Goal: Task Accomplishment & Management: Manage account settings

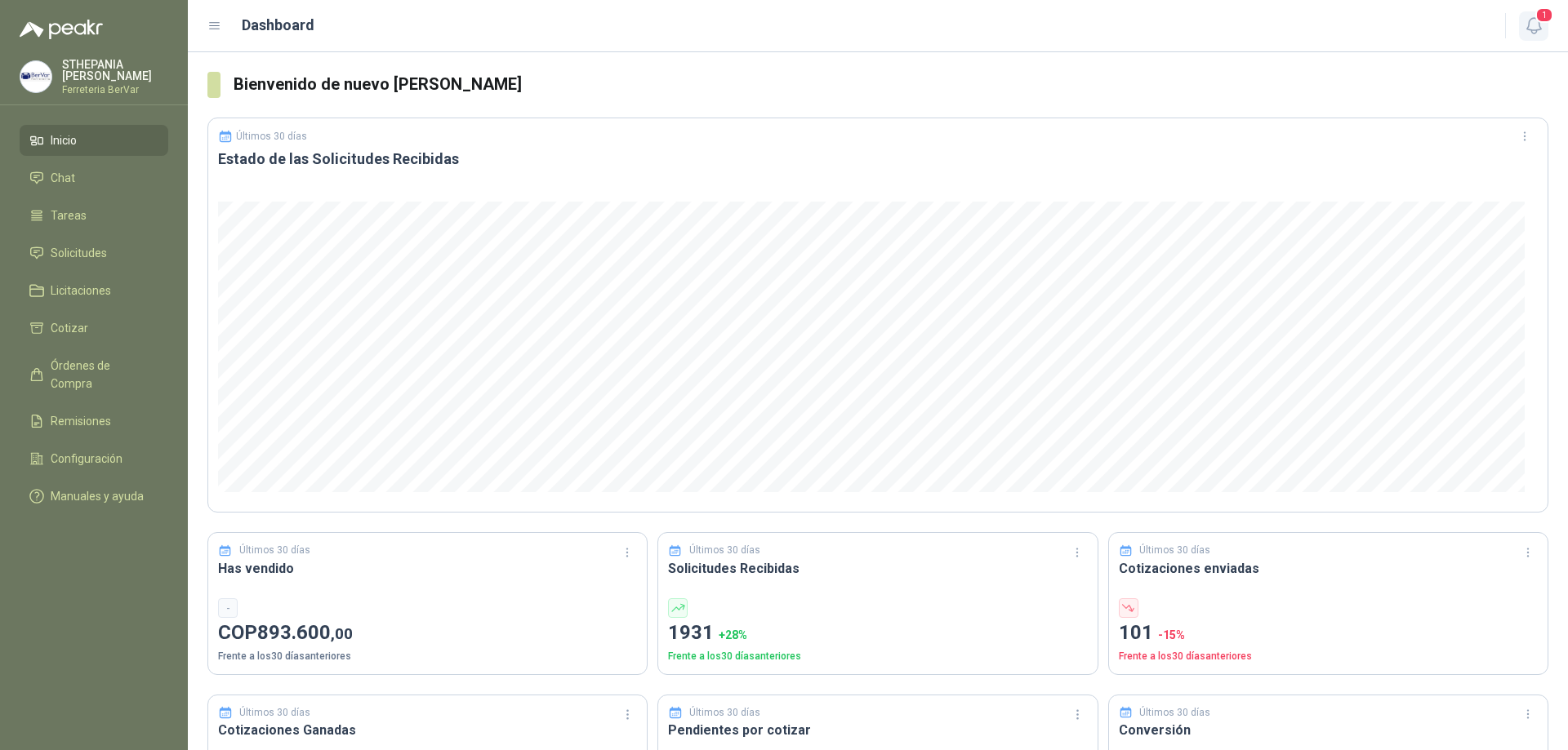
click at [1544, 14] on span "1" at bounding box center [1545, 16] width 18 height 16
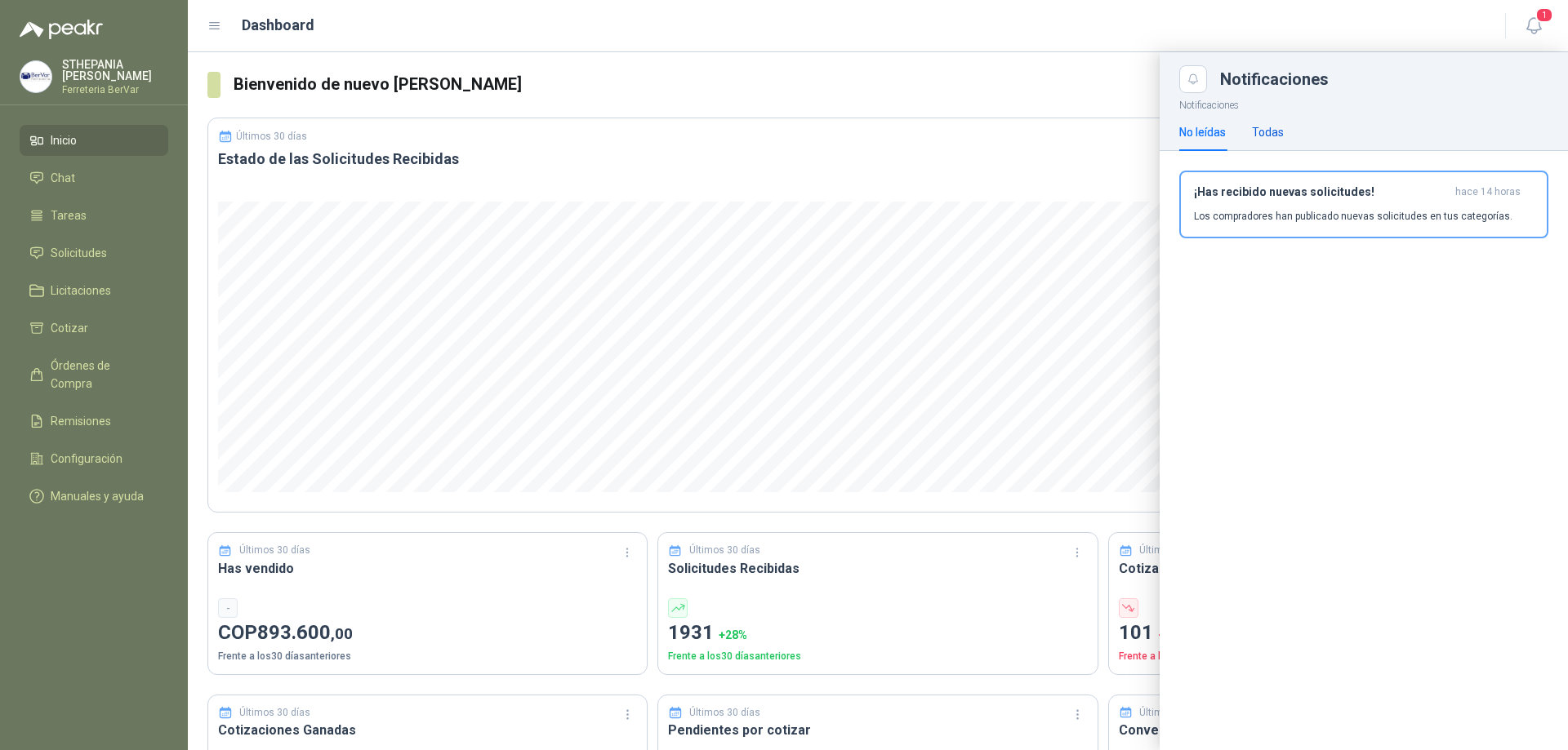
click at [1276, 130] on div "Todas" at bounding box center [1267, 132] width 32 height 18
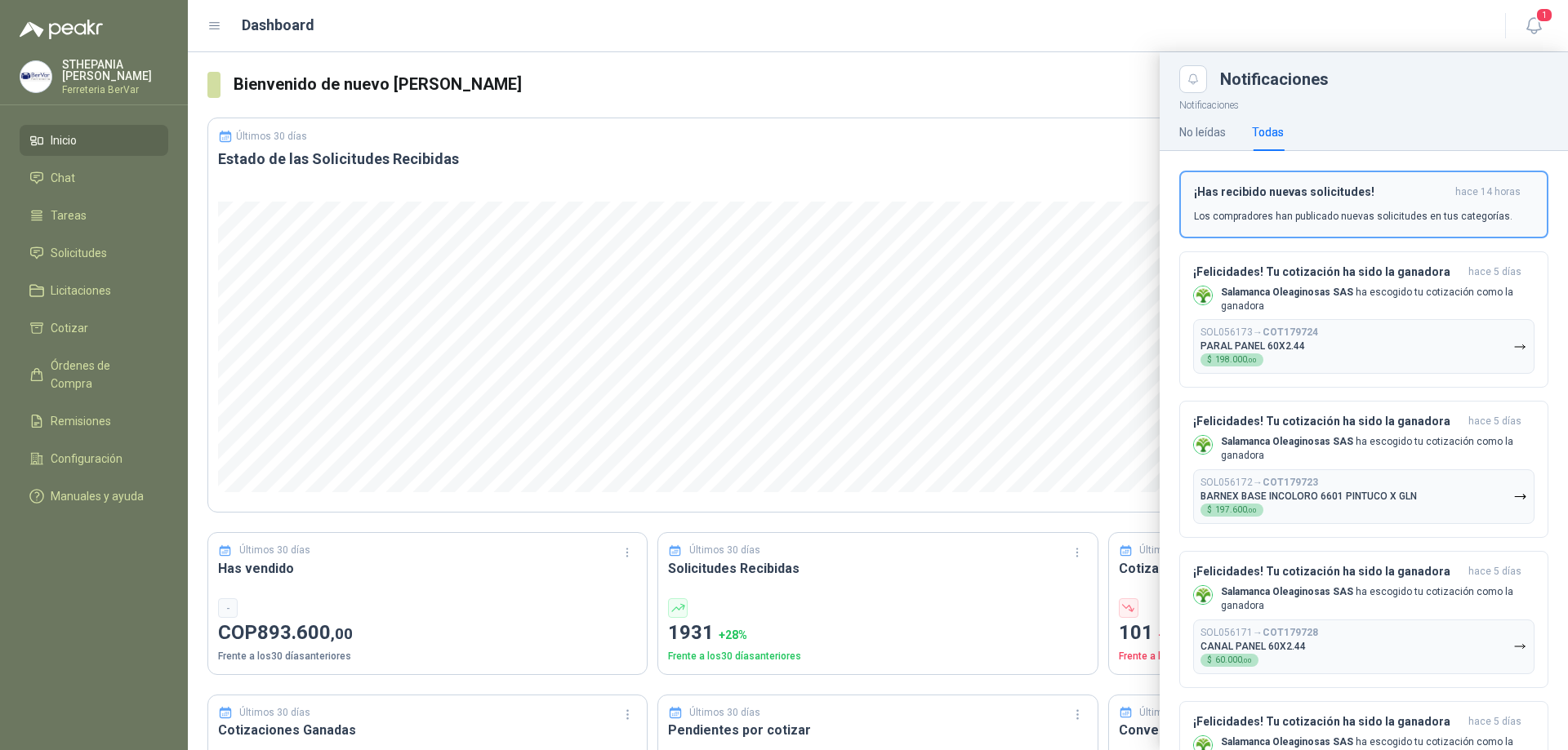
click at [1289, 223] on button "¡Has recibido nuevas solicitudes! hace 14 horas Los compradores han publicado n…" at bounding box center [1364, 204] width 369 height 67
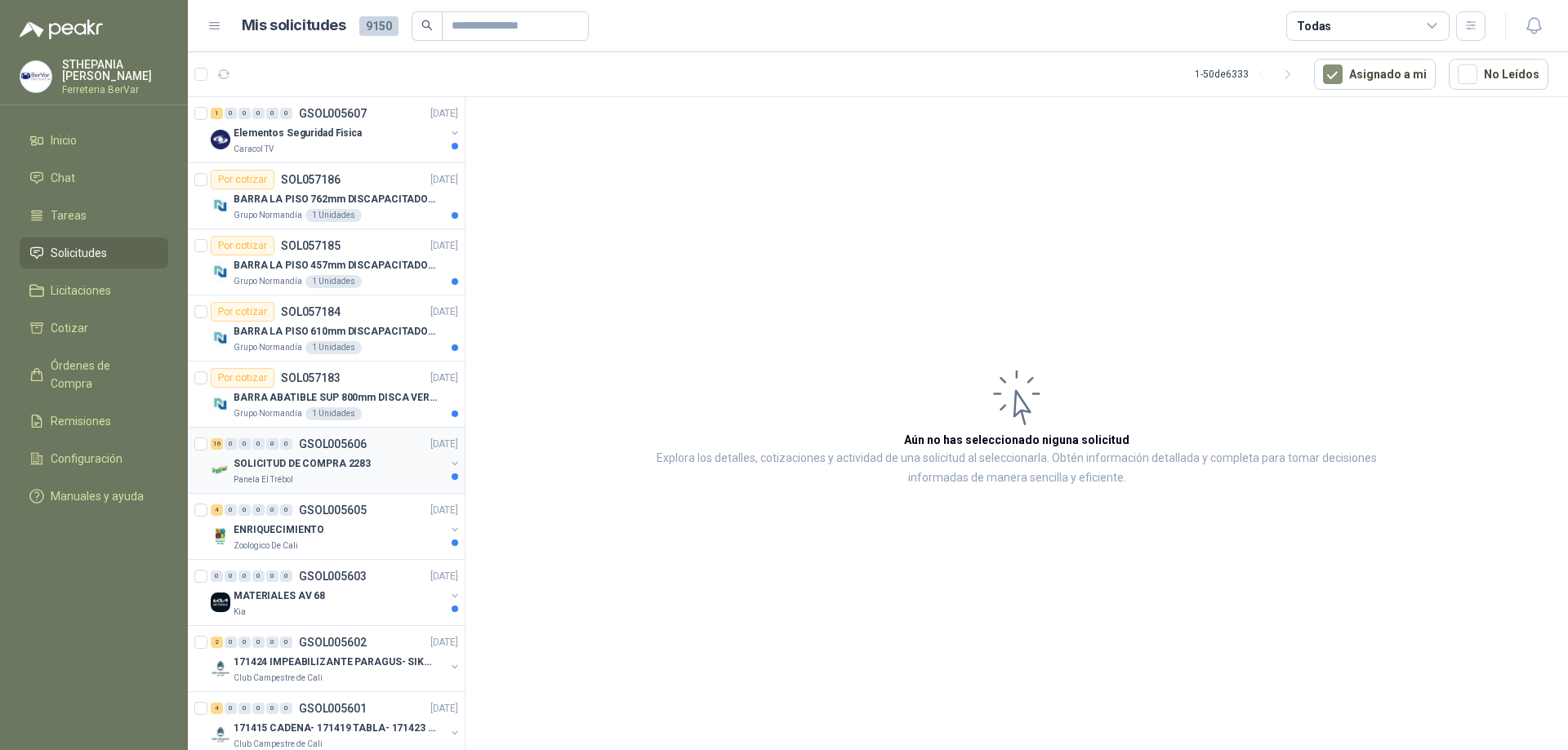
click at [352, 456] on p "SOLICITUD DE COMPRA 2283" at bounding box center [302, 464] width 138 height 16
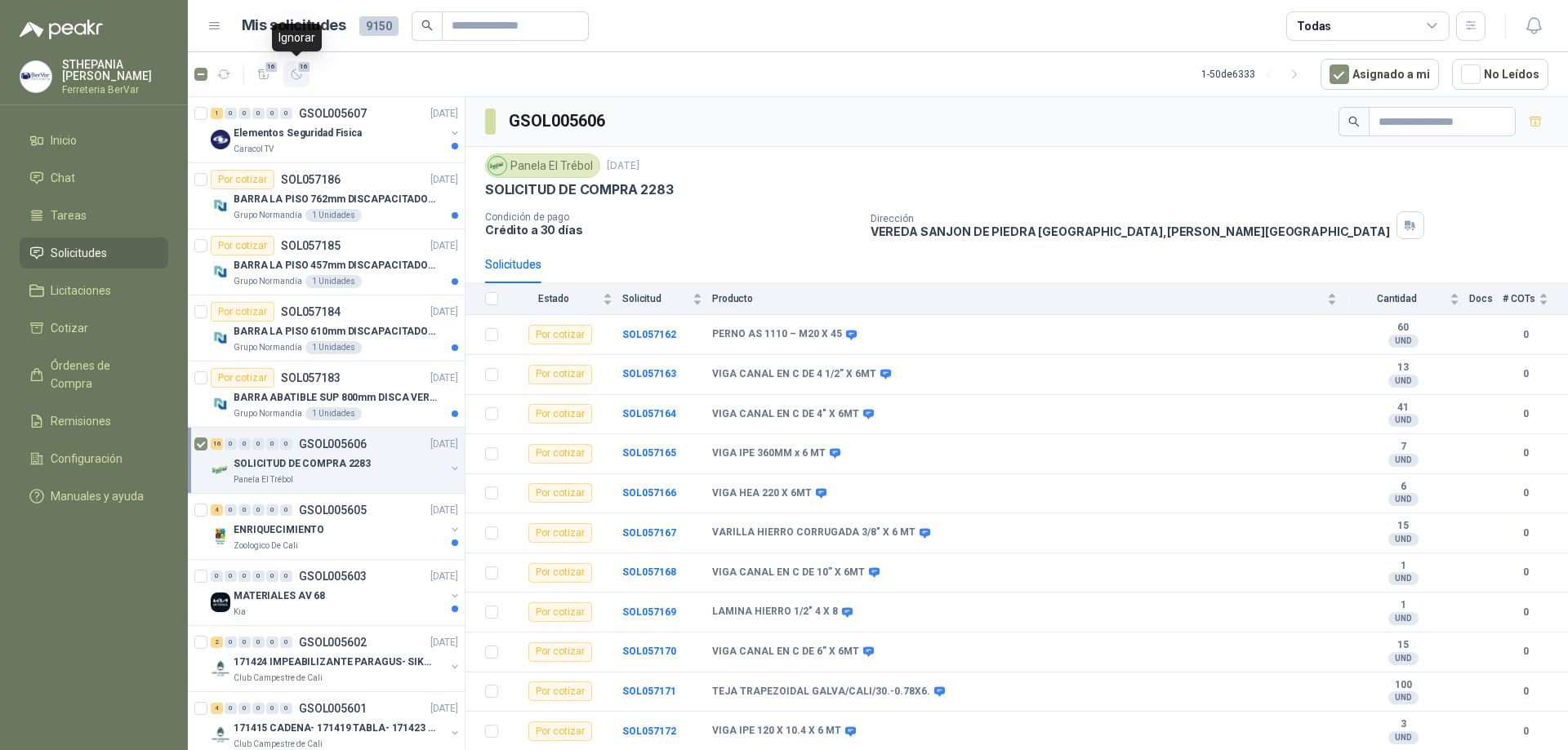
click at [290, 70] on icon "button" at bounding box center [297, 74] width 14 height 14
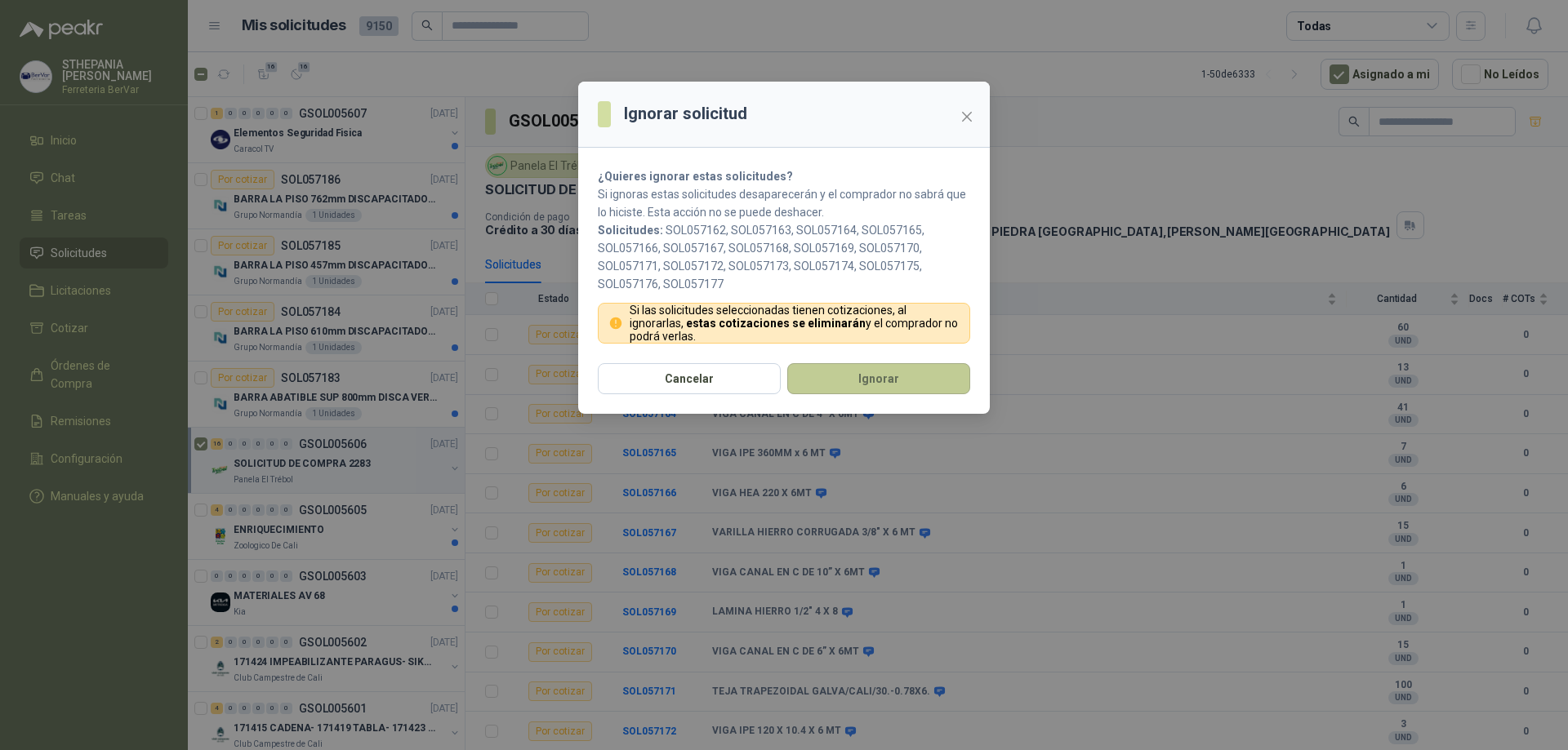
click at [824, 375] on button "Ignorar" at bounding box center [879, 379] width 183 height 31
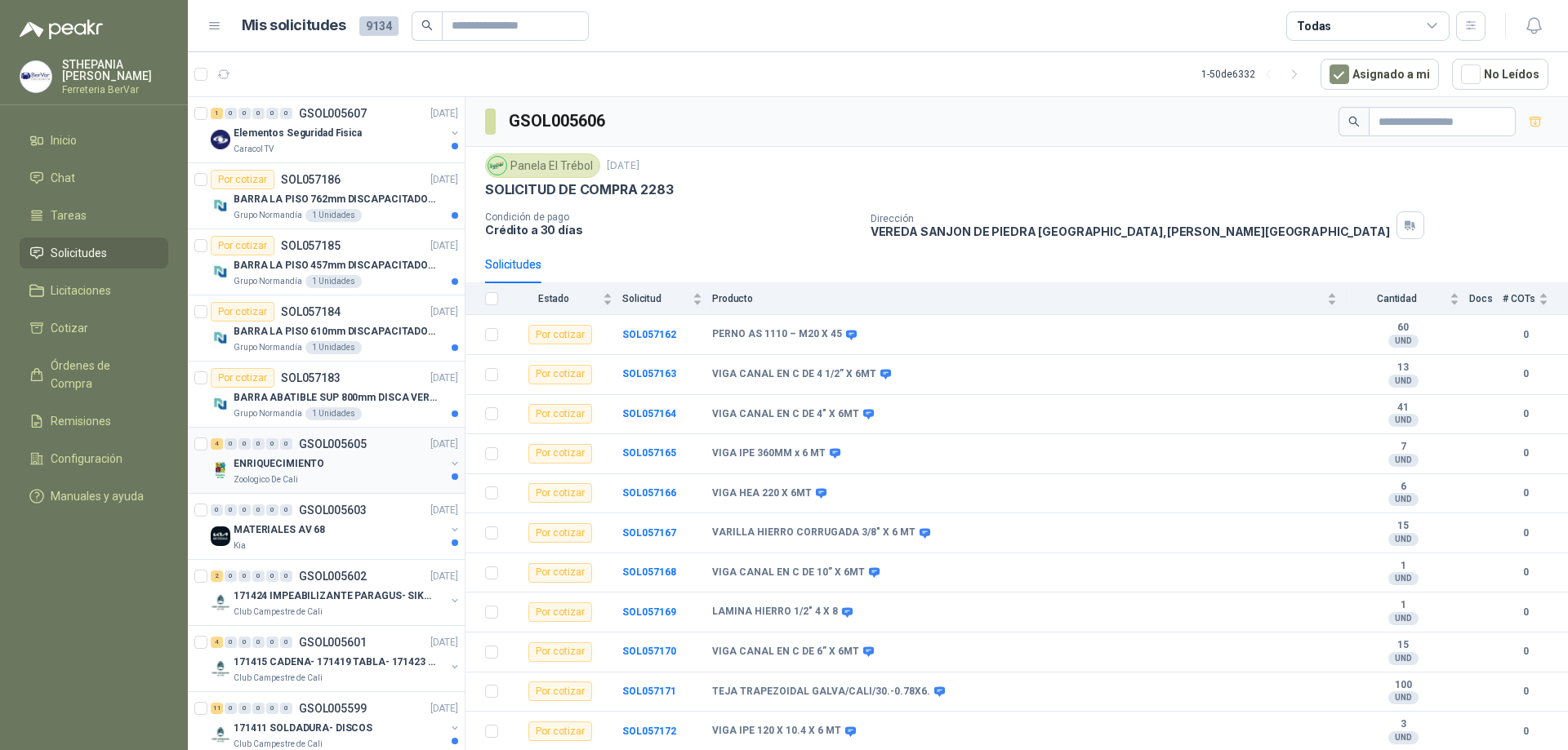
click at [355, 461] on div "ENRIQUECIMIENTO" at bounding box center [339, 463] width 212 height 20
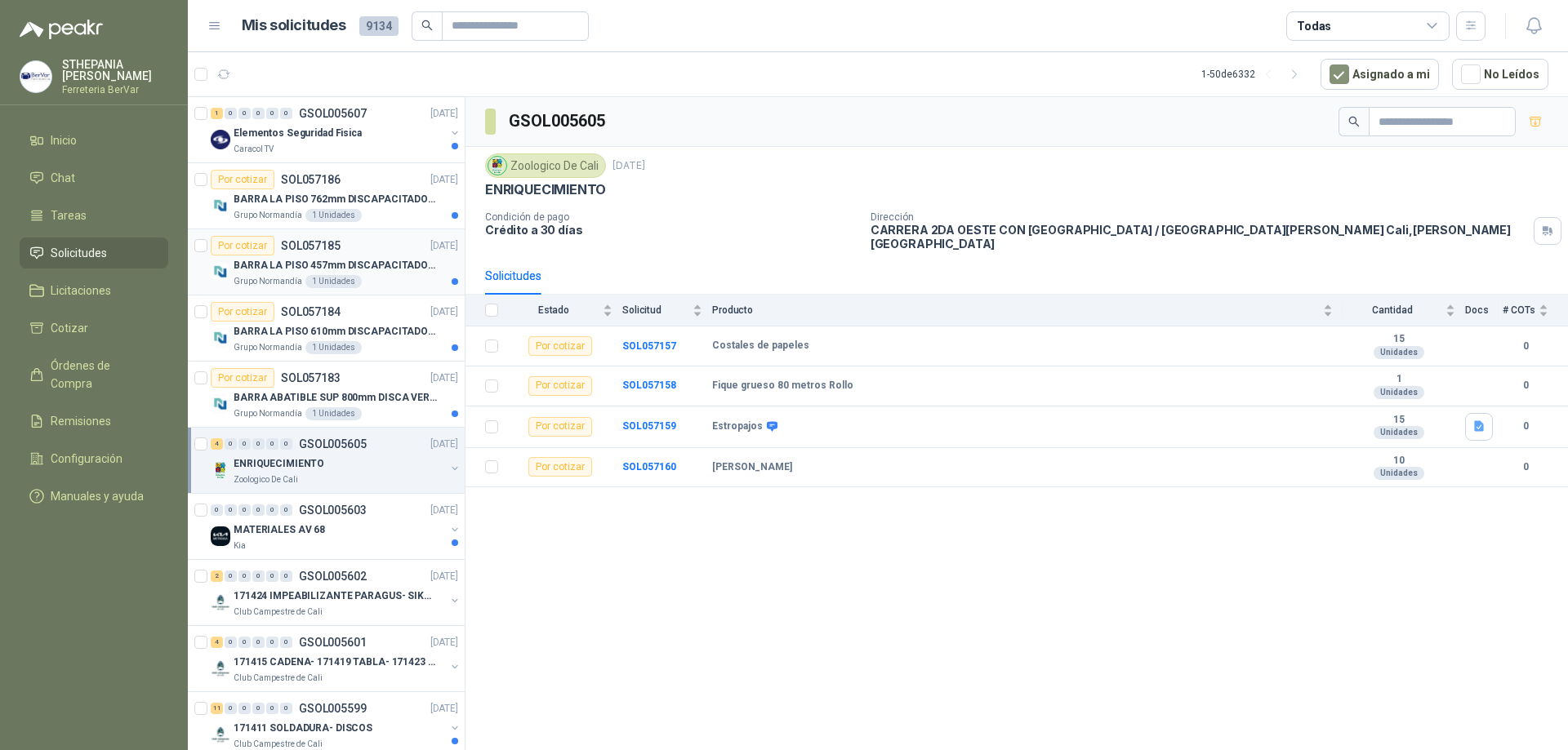
click at [377, 262] on p "BARRA LA PISO 457mm DISCAPACITADOS SOCO" at bounding box center [335, 266] width 203 height 16
